Goal: Check status: Check status

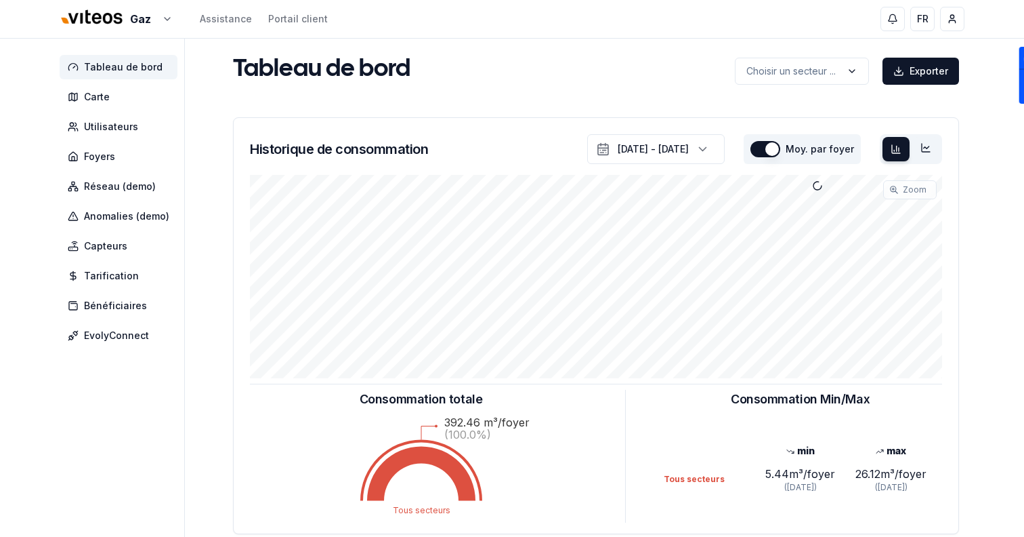
click at [96, 28] on html "Gaz Assistance Portail client FR Sami Tableau de bord Carte Utilisateurs Foyers…" at bounding box center [512, 419] width 1024 height 839
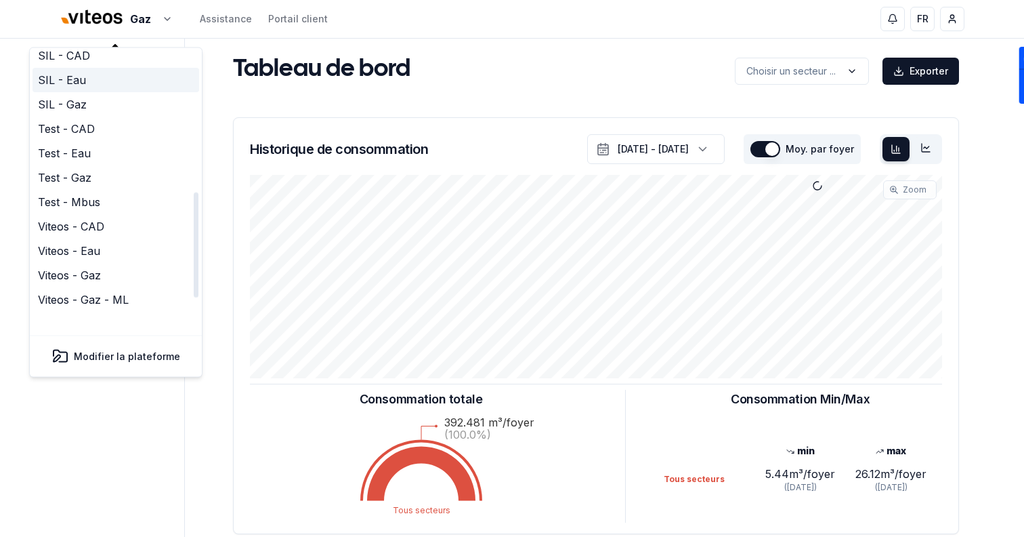
scroll to position [415, 0]
click at [97, 213] on link "Viteos - CAD" at bounding box center [116, 225] width 167 height 24
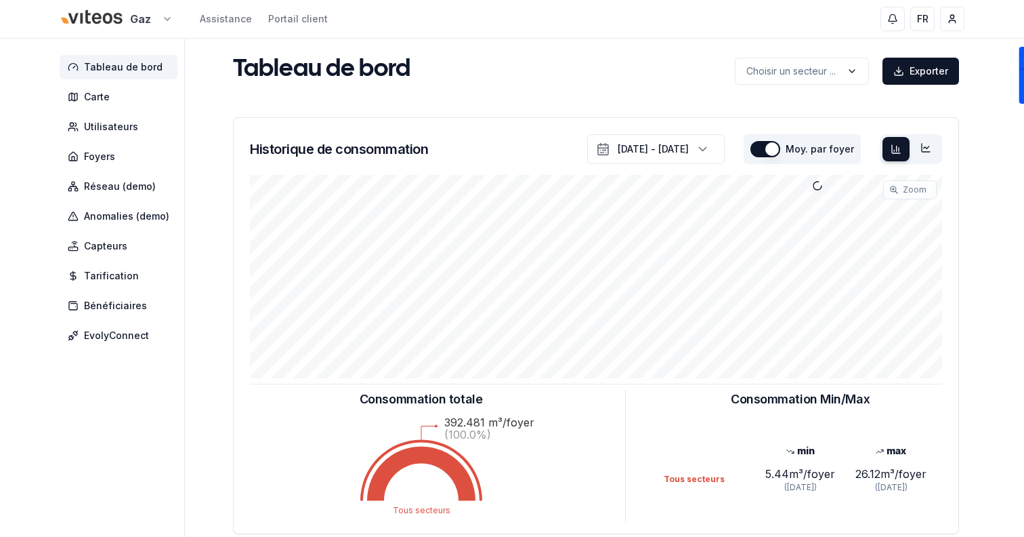
click at [107, 16] on html "Gaz Assistance Portail client FR Sami Tableau de bord Carte Utilisateurs Foyers…" at bounding box center [512, 419] width 1024 height 839
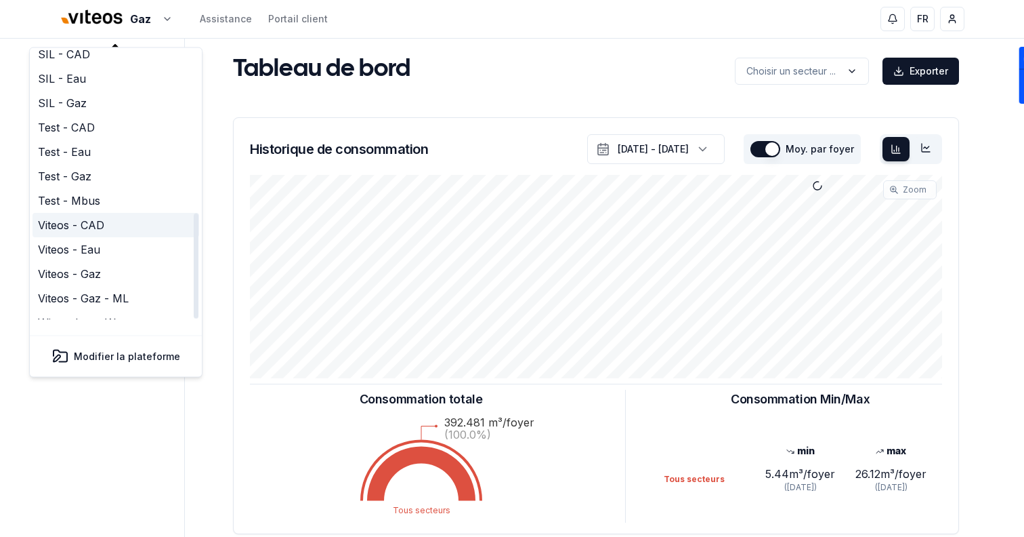
click at [95, 213] on link "Viteos - CAD" at bounding box center [116, 225] width 167 height 24
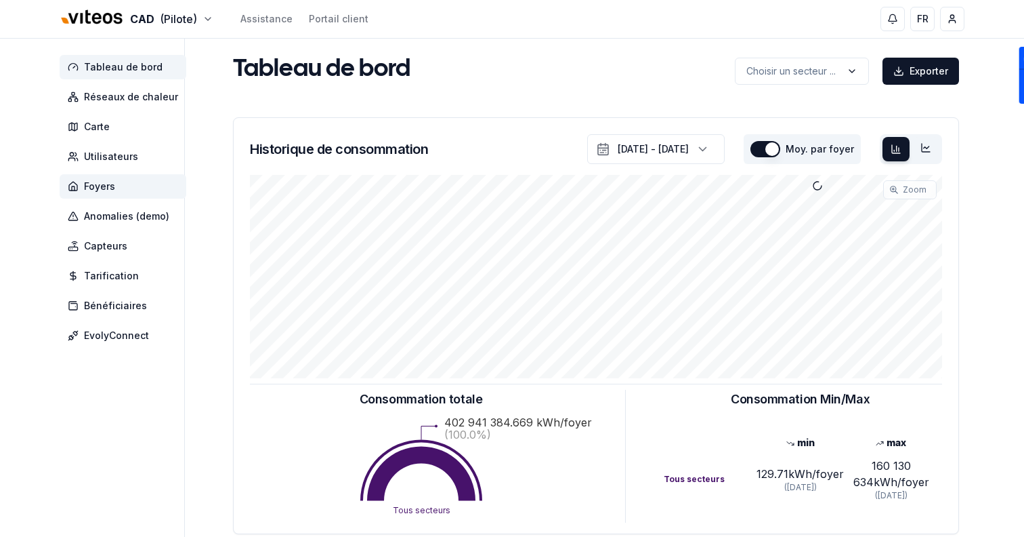
click at [89, 182] on span "Foyers" at bounding box center [99, 187] width 31 height 14
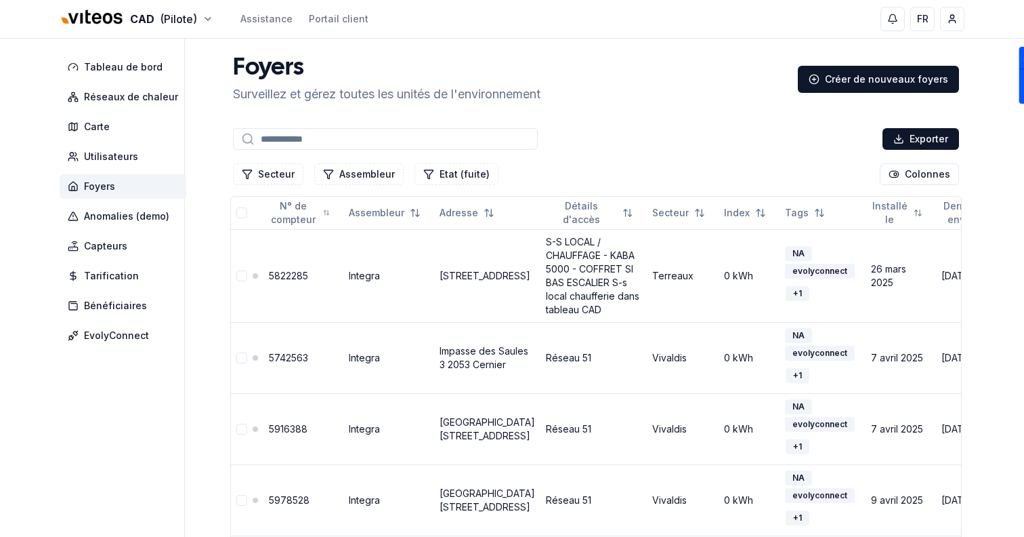
click at [262, 141] on input at bounding box center [385, 139] width 305 height 22
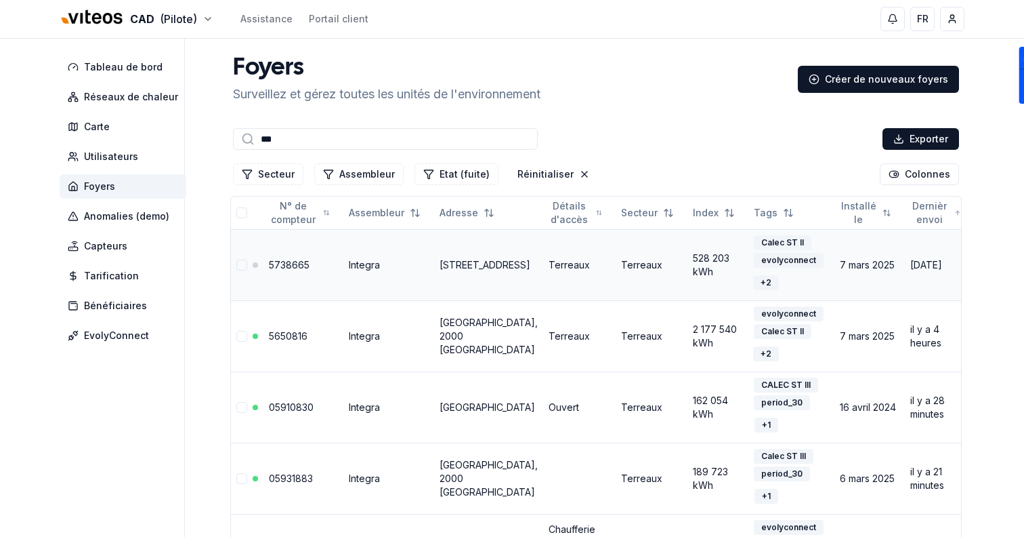
scroll to position [121, 0]
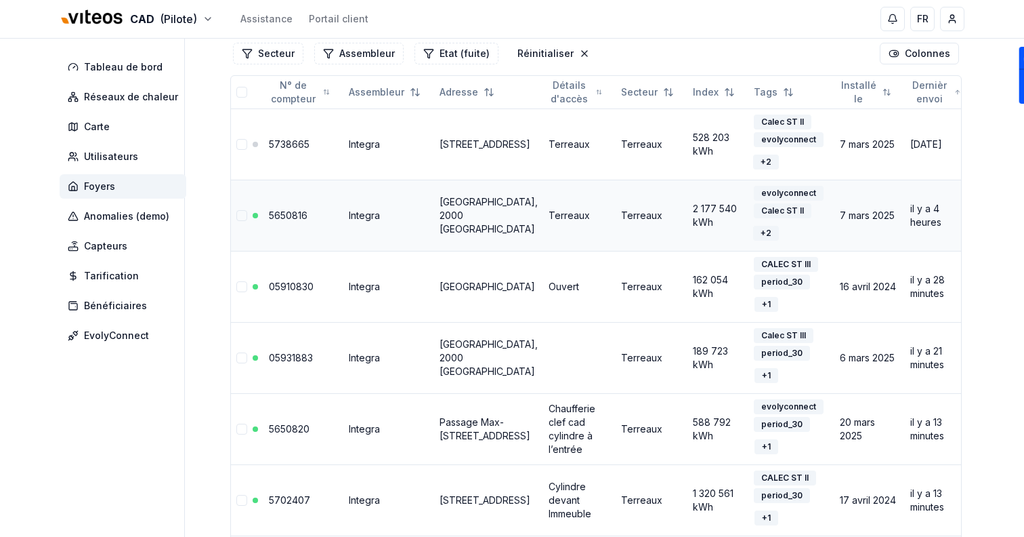
type input "***"
click at [295, 215] on link "5650816" at bounding box center [288, 215] width 39 height 12
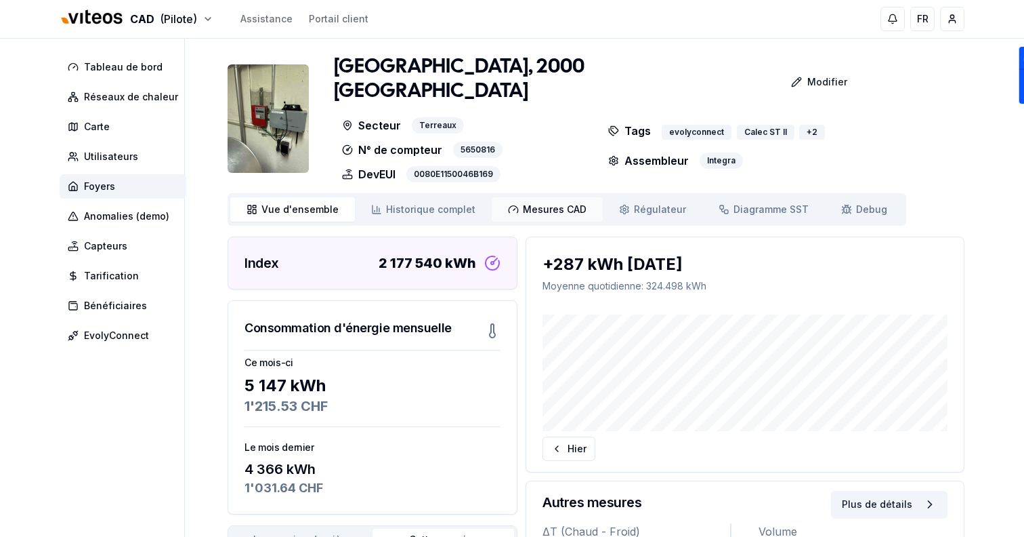
click at [556, 203] on span "Mesures CAD" at bounding box center [555, 210] width 64 height 14
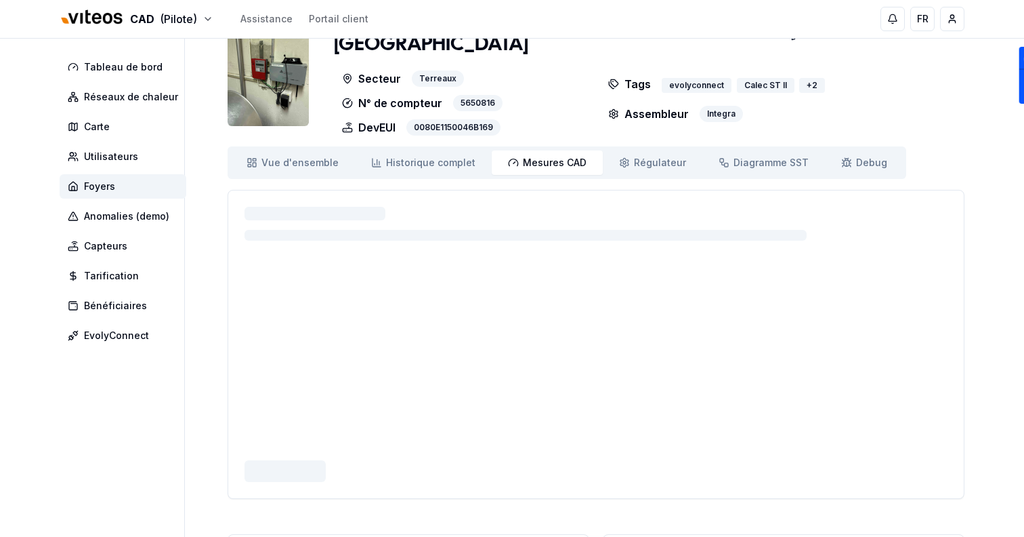
scroll to position [1, 0]
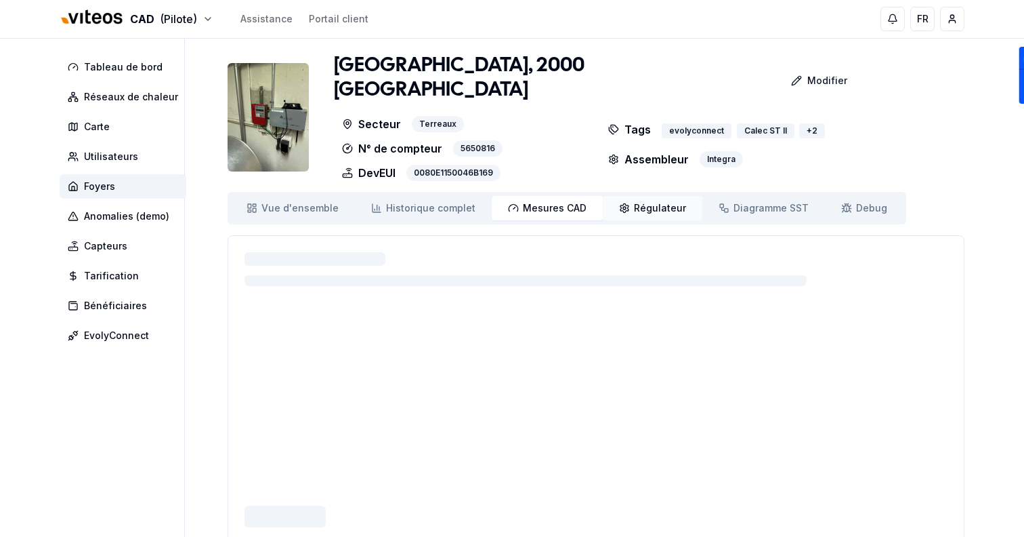
click at [634, 201] on span "Régulateur" at bounding box center [660, 208] width 52 height 14
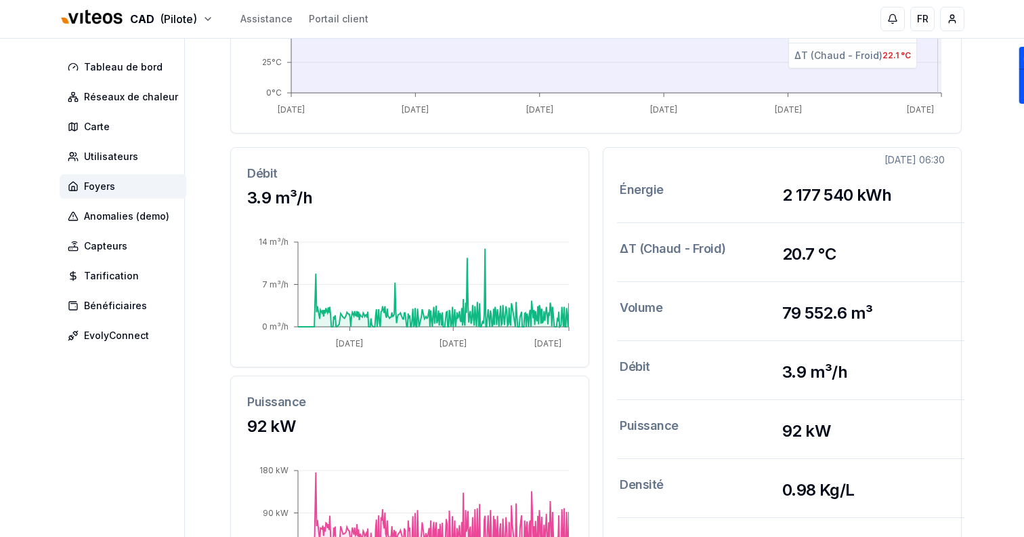
scroll to position [361, 0]
click at [764, 180] on h3 "Énergie" at bounding box center [701, 193] width 163 height 26
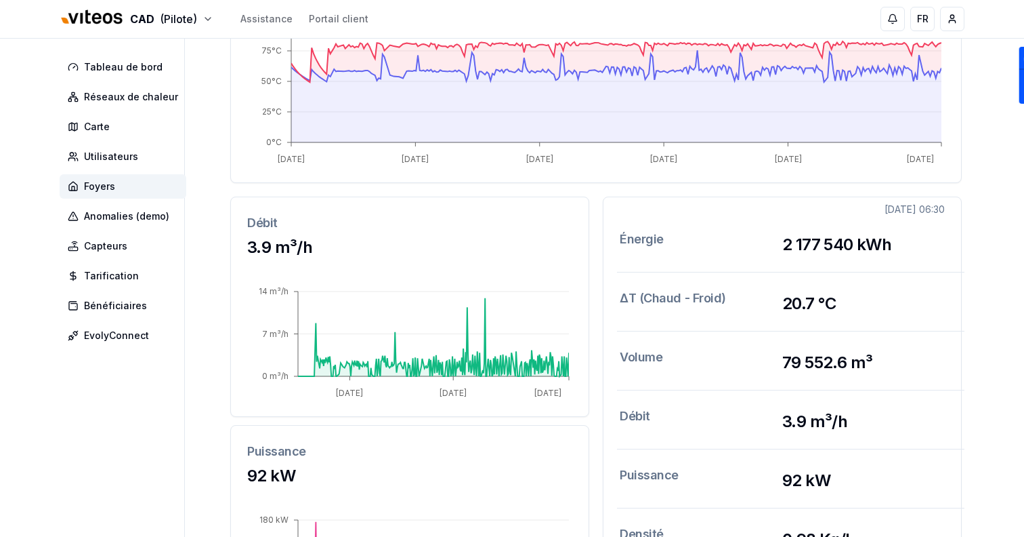
scroll to position [303, 0]
